Goal: Information Seeking & Learning: Check status

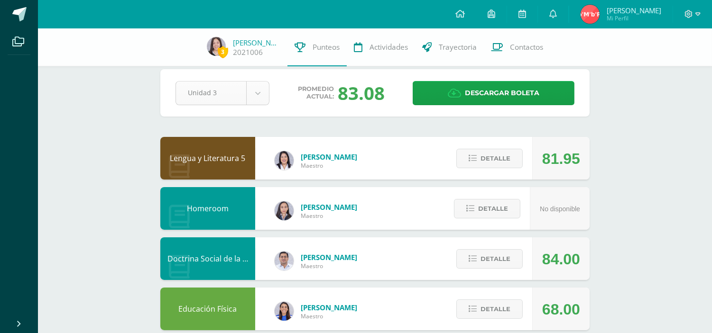
scroll to position [14, 0]
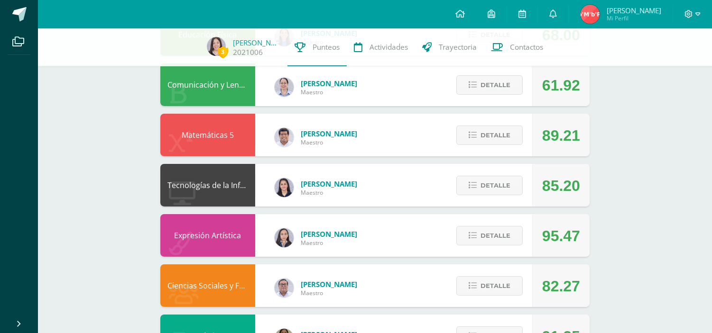
scroll to position [286, 0]
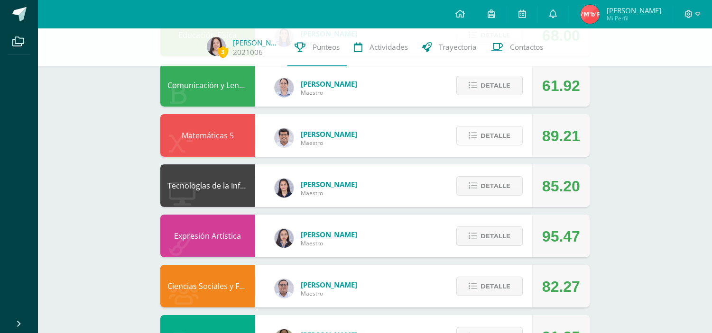
click at [503, 139] on span "Detalle" at bounding box center [495, 136] width 30 height 18
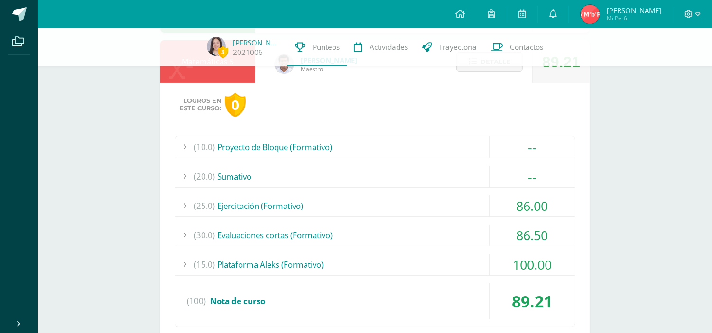
scroll to position [361, 0]
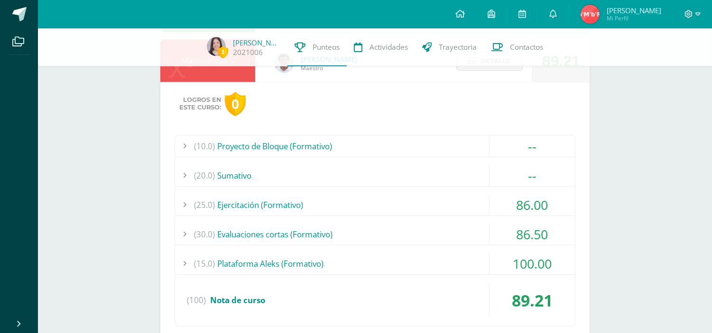
click at [420, 194] on div "(25.0) Ejercitación (Formativo)" at bounding box center [375, 204] width 400 height 21
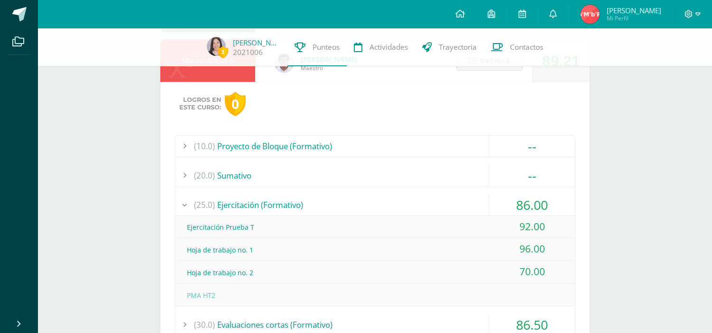
click at [420, 194] on div "(25.0) Ejercitación (Formativo)" at bounding box center [375, 204] width 400 height 21
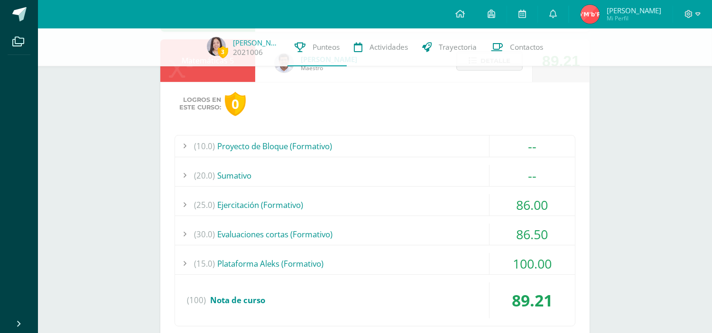
click at [358, 235] on div "(30.0) Evaluaciones cortas (Formativo)" at bounding box center [375, 234] width 400 height 21
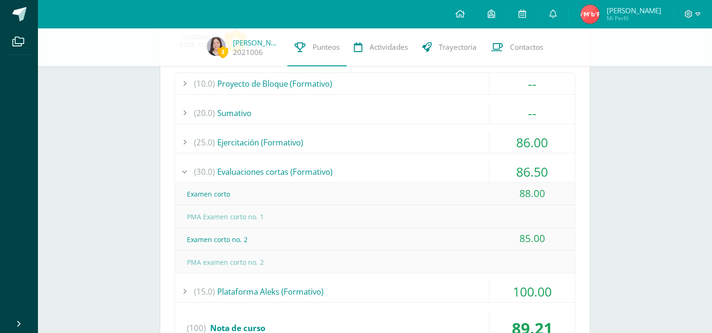
scroll to position [425, 0]
click at [299, 295] on div "(15.0) Plataforma Aleks (Formativo)" at bounding box center [375, 290] width 400 height 21
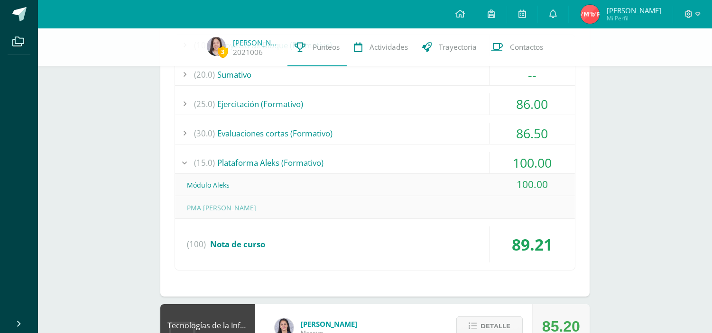
scroll to position [463, 0]
click at [323, 163] on div "(15.0) Plataforma Aleks (Formativo)" at bounding box center [375, 162] width 400 height 21
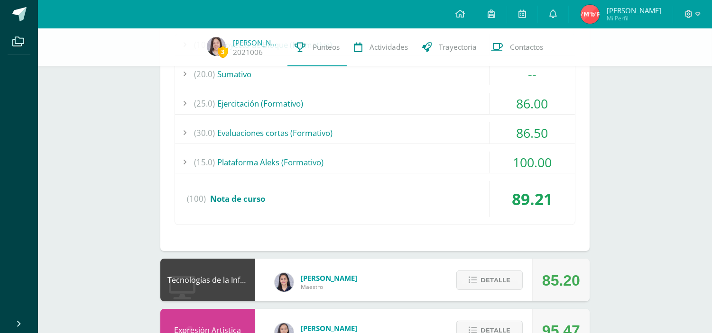
click at [332, 131] on div "(30.0) Evaluaciones cortas (Formativo)" at bounding box center [375, 132] width 400 height 21
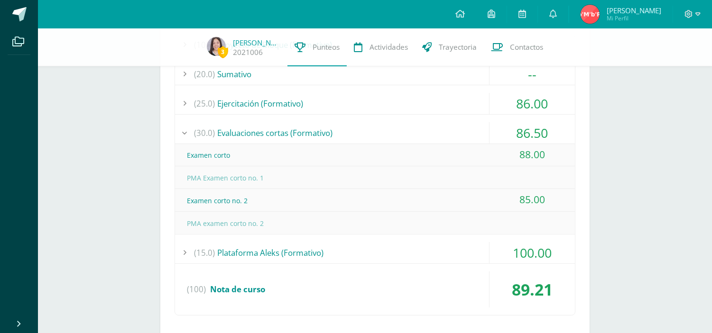
click at [332, 131] on div "(30.0) Evaluaciones cortas (Formativo)" at bounding box center [375, 132] width 400 height 21
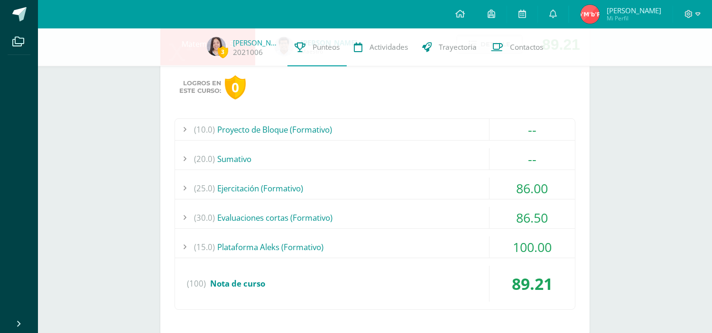
scroll to position [378, 0]
click at [310, 178] on div "(25.0) Ejercitación (Formativo)" at bounding box center [375, 188] width 400 height 21
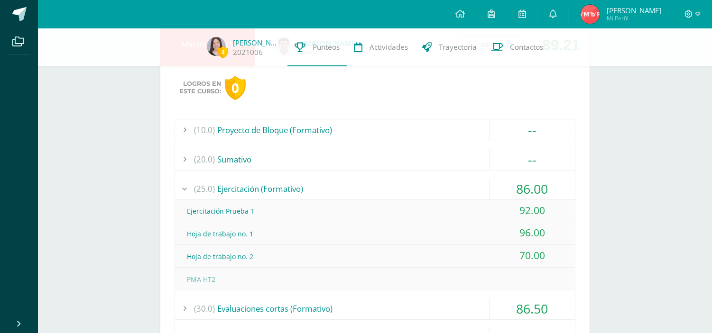
click at [310, 178] on div "(25.0) Ejercitación (Formativo)" at bounding box center [375, 188] width 400 height 21
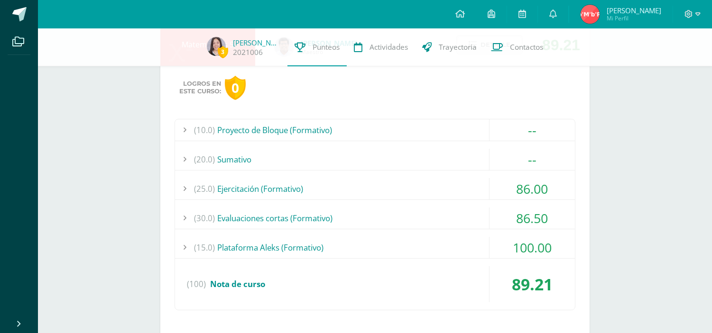
click at [331, 129] on div "(10.0) Proyecto de Bloque (Formativo)" at bounding box center [375, 130] width 400 height 21
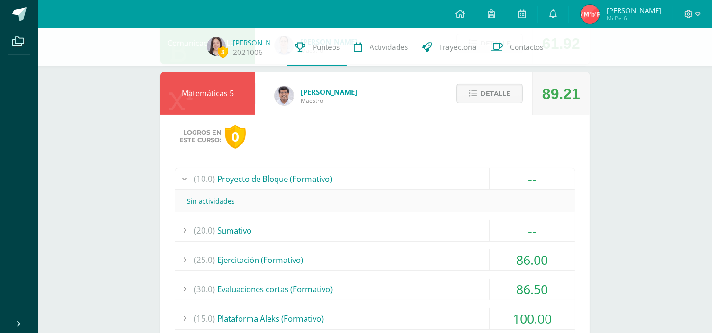
scroll to position [325, 0]
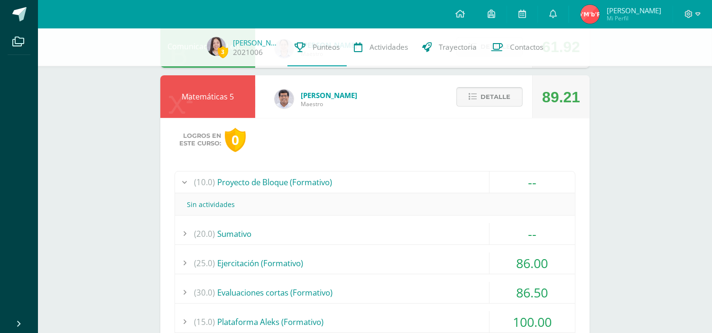
click at [509, 88] on span "Detalle" at bounding box center [495, 97] width 30 height 18
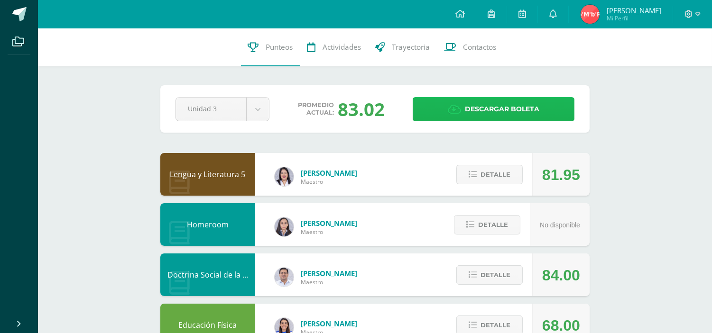
click at [453, 108] on icon at bounding box center [454, 109] width 13 height 10
